Goal: Task Accomplishment & Management: Use online tool/utility

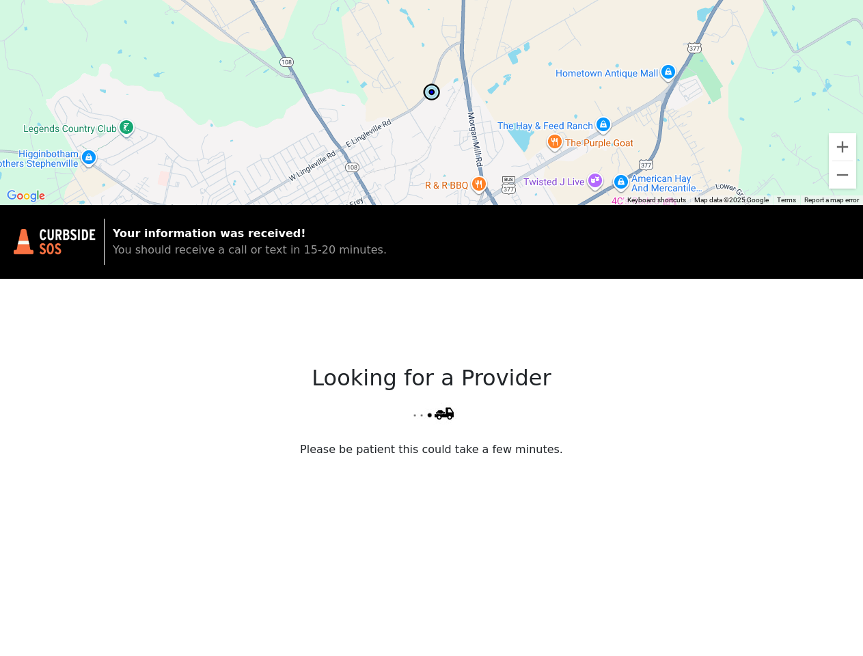
click at [431, 328] on div "Looking for a Provider Please be patient this could take a few minutes." at bounding box center [431, 498] width 863 height 438
click at [431, 103] on div at bounding box center [431, 102] width 863 height 205
click at [432, 92] on img at bounding box center [432, 92] width 21 height 21
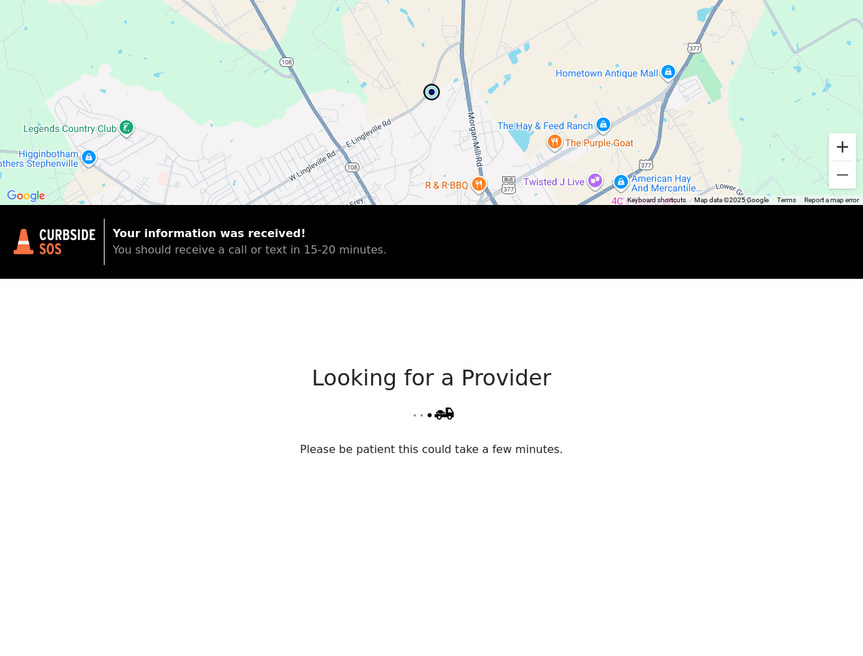
click at [843, 147] on button "Zoom in" at bounding box center [842, 146] width 27 height 27
click at [843, 175] on button "Zoom out" at bounding box center [842, 174] width 27 height 27
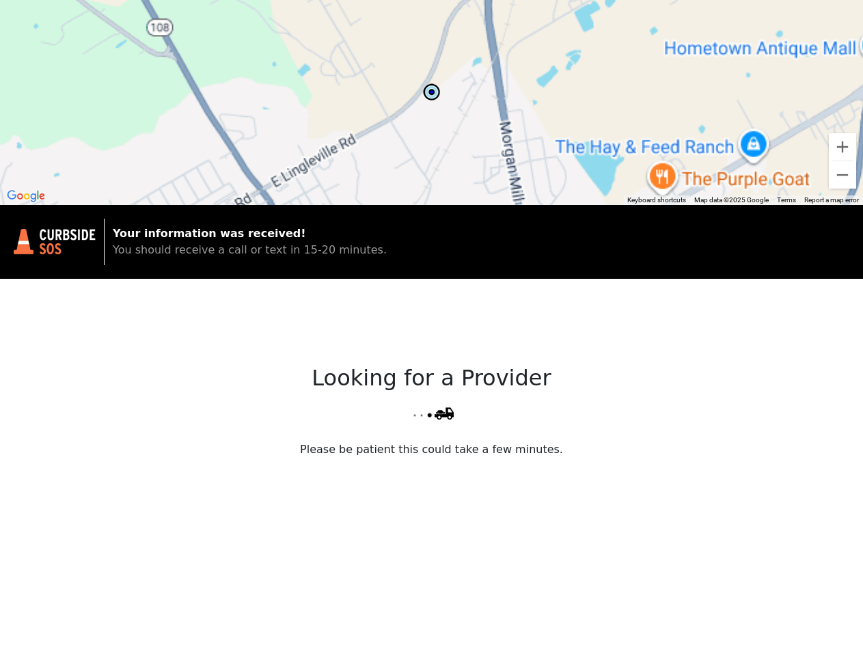
click at [657, 200] on button "Keyboard shortcuts" at bounding box center [656, 200] width 59 height 10
